Goal: Transaction & Acquisition: Purchase product/service

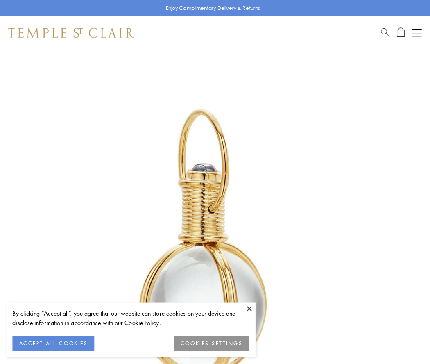
scroll to position [214, 0]
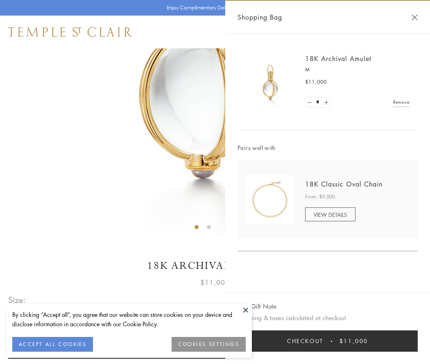
click at [328, 341] on button "Checkout $11,000" at bounding box center [328, 340] width 180 height 21
